Goal: Task Accomplishment & Management: Use online tool/utility

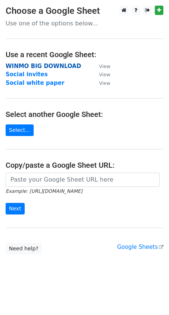
click at [40, 66] on strong "WINMO BIG DOWNLOAD" at bounding box center [44, 66] width 76 height 7
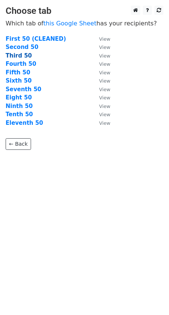
click at [9, 59] on strong "Third 50" at bounding box center [19, 55] width 26 height 7
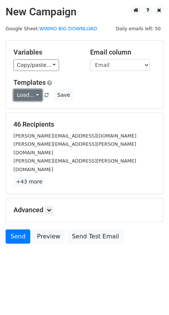
click at [39, 95] on link "Load..." at bounding box center [27, 95] width 29 height 12
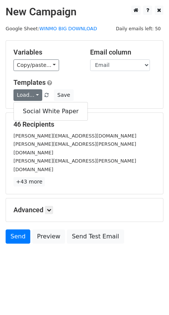
click at [59, 80] on h5 "Templates" at bounding box center [84, 83] width 142 height 8
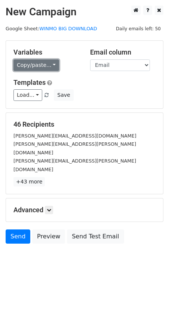
click at [51, 66] on link "Copy/paste..." at bounding box center [36, 65] width 46 height 12
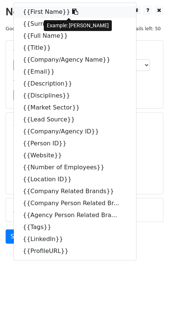
click at [32, 12] on link "{{First Name}}" at bounding box center [75, 12] width 122 height 12
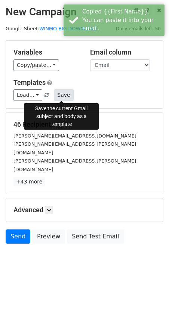
click at [64, 93] on button "Save" at bounding box center [63, 95] width 19 height 12
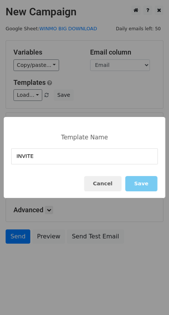
type input "INVITE"
click at [148, 184] on button "Save" at bounding box center [141, 183] width 32 height 15
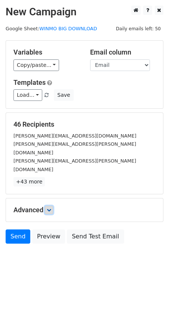
click at [47, 206] on link at bounding box center [49, 210] width 8 height 8
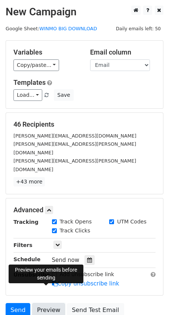
click at [48, 303] on link "Preview" at bounding box center [48, 310] width 33 height 14
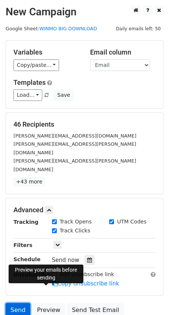
click at [12, 303] on link "Send" at bounding box center [18, 310] width 25 height 14
